Goal: Information Seeking & Learning: Understand process/instructions

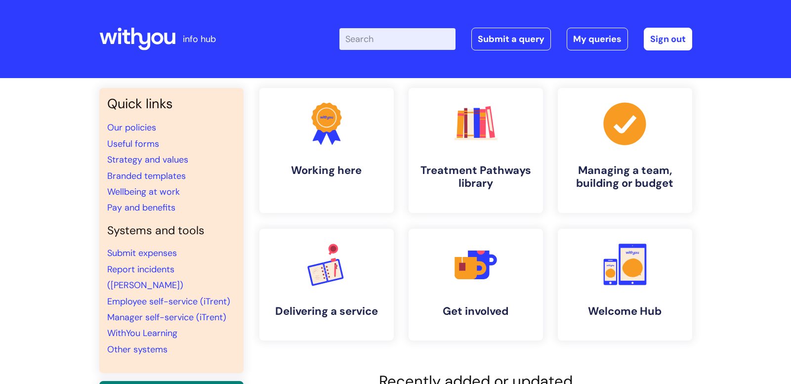
click at [358, 45] on input "Enter your search term here..." at bounding box center [397, 39] width 116 height 22
type input "My journey plan"
click button "Search" at bounding box center [0, 0] width 0 height 0
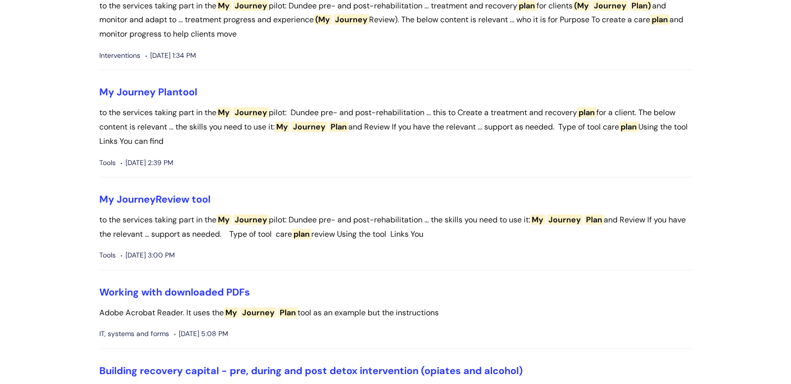
scroll to position [154, 0]
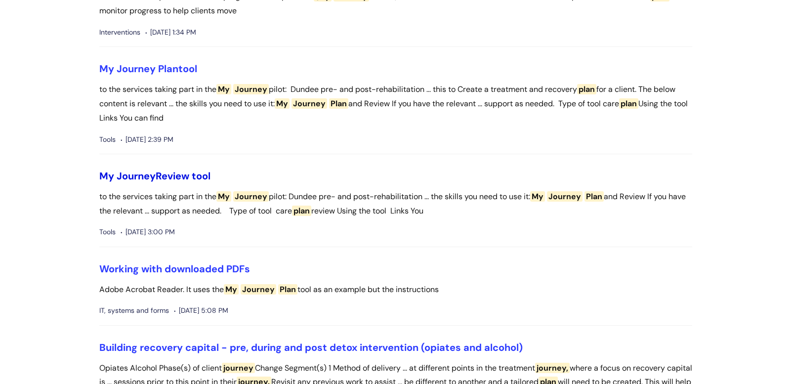
click at [166, 170] on link "My Journey Review tool" at bounding box center [154, 175] width 111 height 13
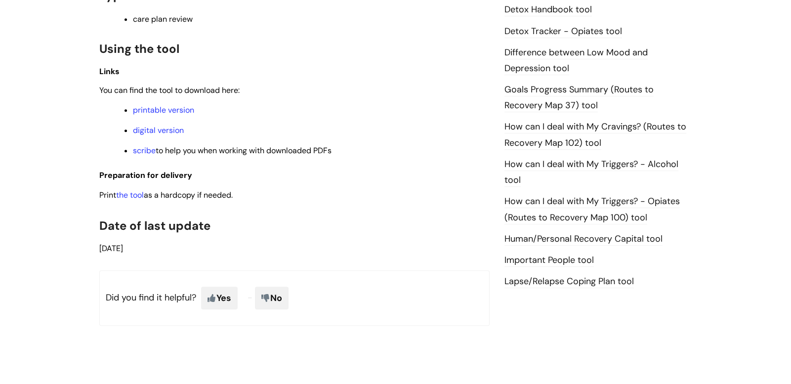
scroll to position [635, 0]
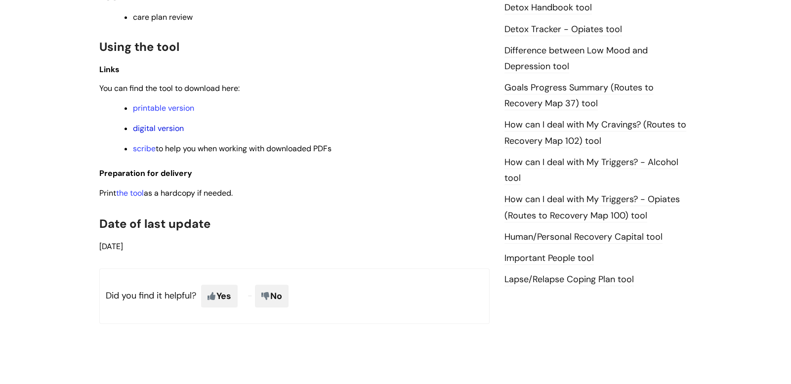
click at [145, 132] on link "digital version" at bounding box center [158, 128] width 51 height 10
